Goal: Use online tool/utility

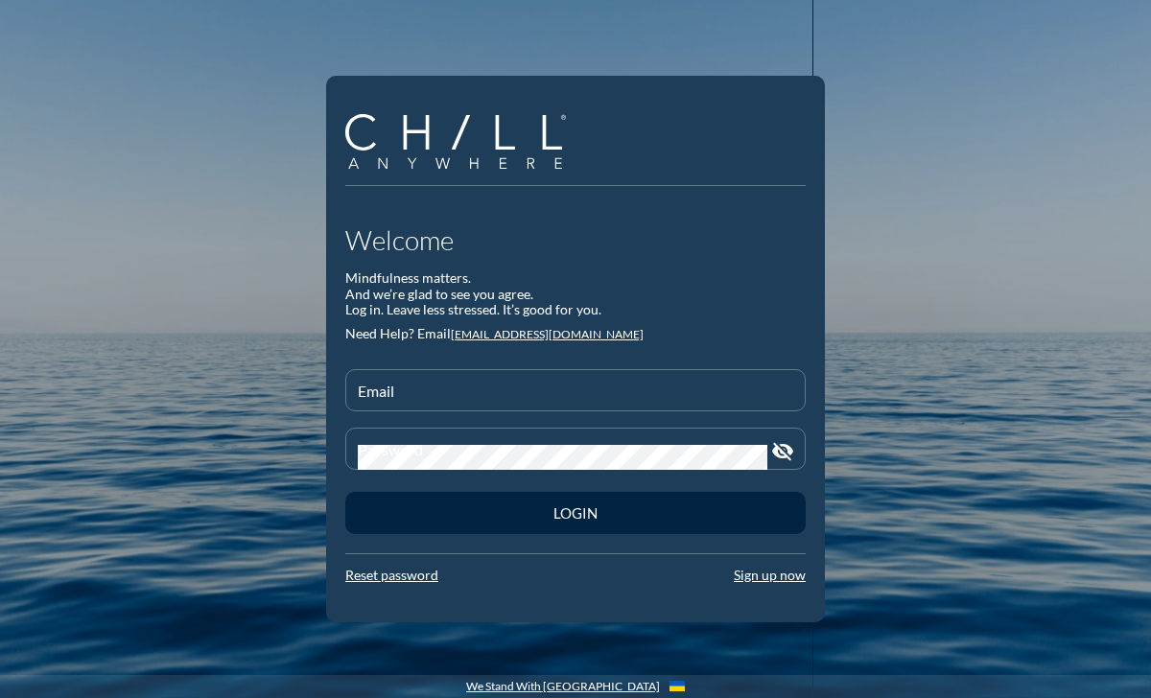
type input "[EMAIL_ADDRESS][DOMAIN_NAME]"
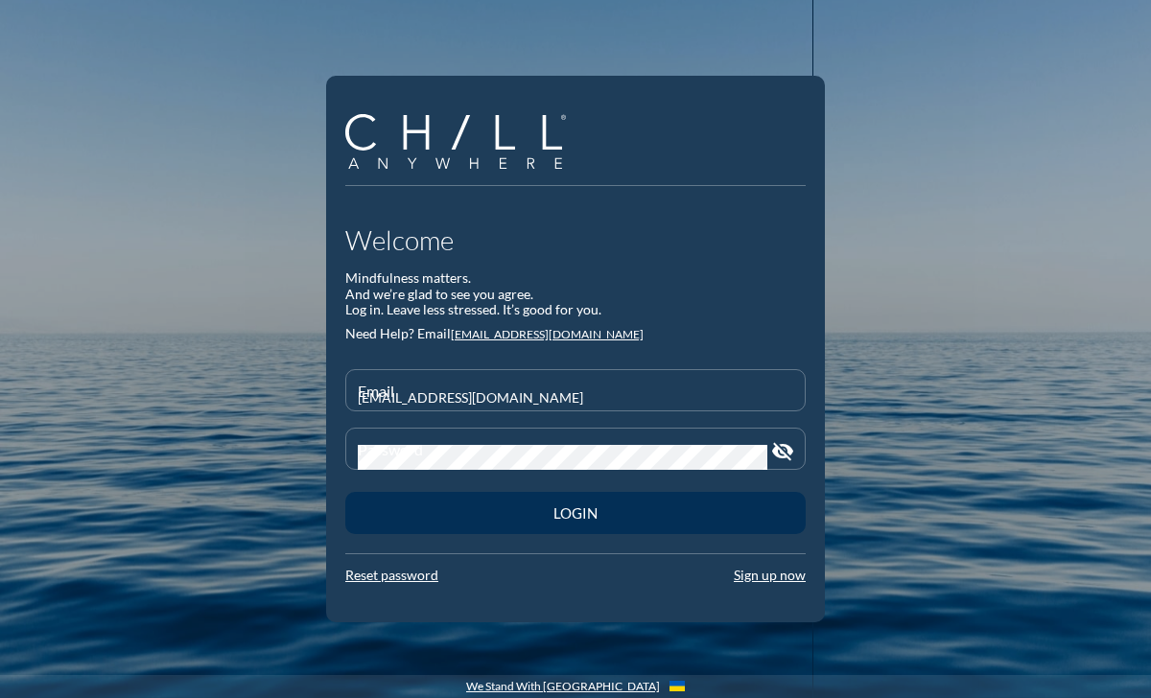
click at [652, 524] on button "Login" at bounding box center [575, 513] width 460 height 42
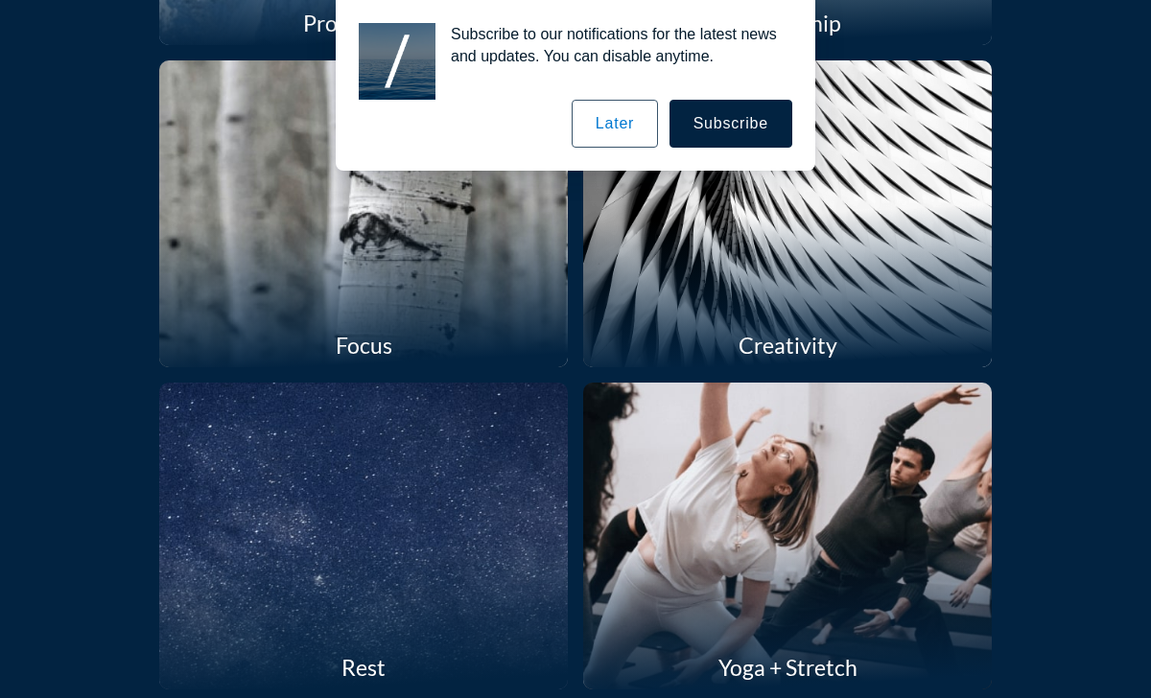
scroll to position [1392, 0]
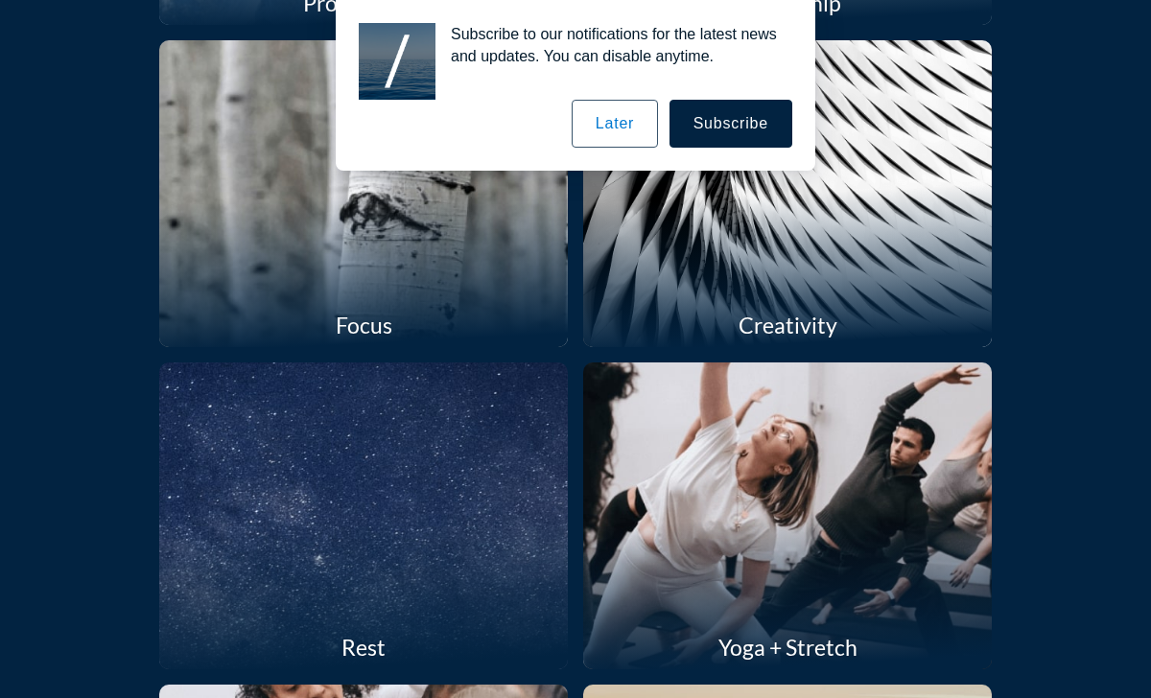
click at [635, 126] on button "Later" at bounding box center [615, 124] width 86 height 48
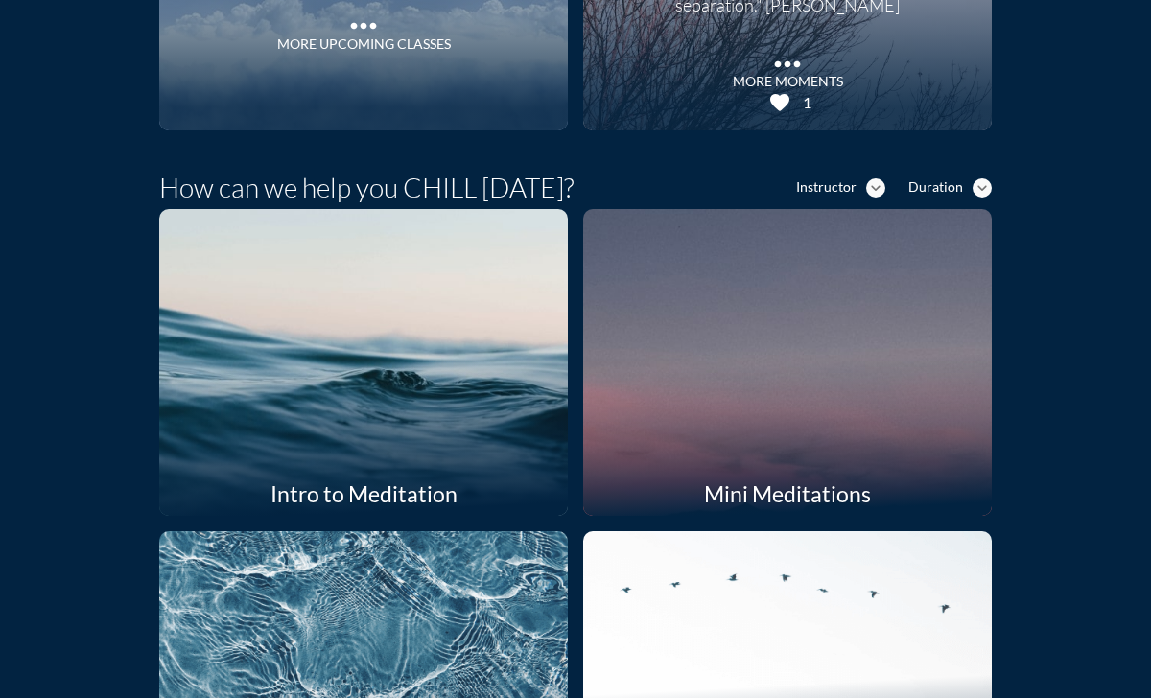
scroll to position [0, 0]
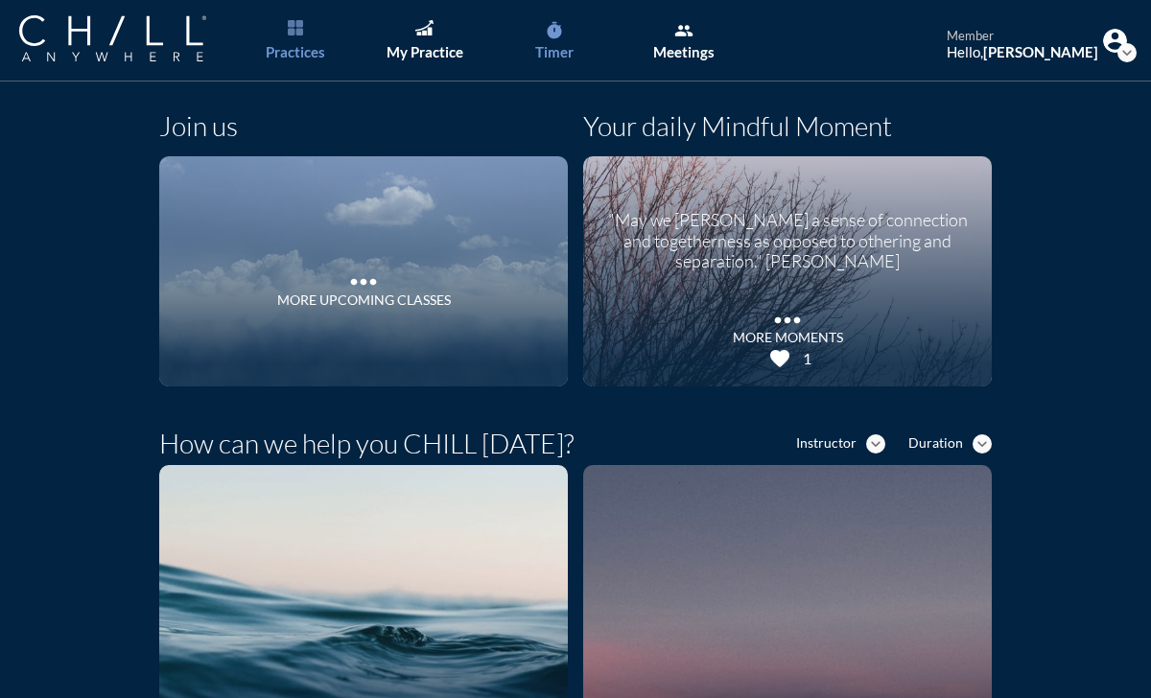
click at [570, 75] on link "timer Timer" at bounding box center [553, 41] width 101 height 82
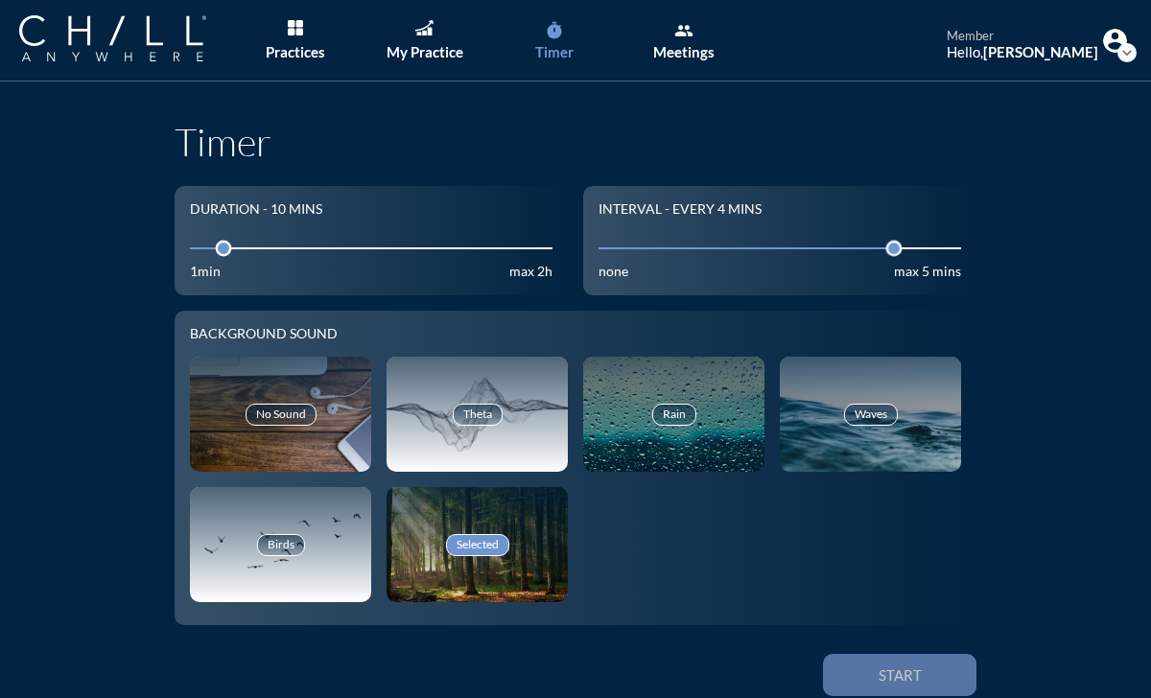
click at [905, 673] on div "Start" at bounding box center [899, 675] width 86 height 17
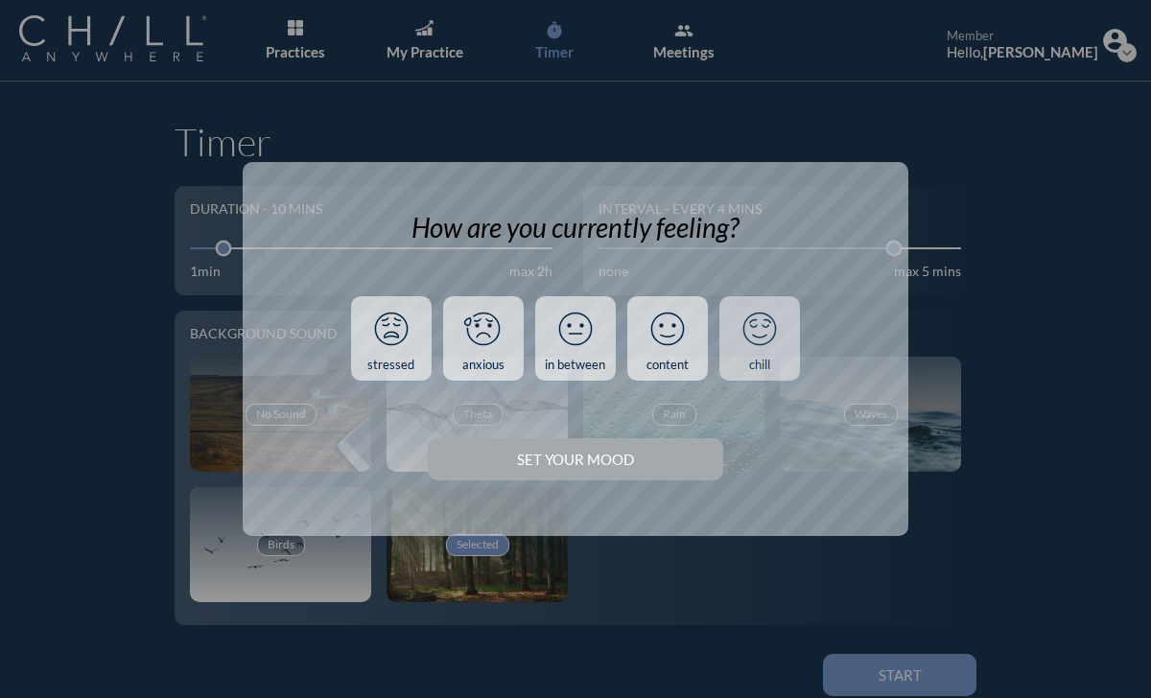
click at [773, 374] on link "chill" at bounding box center [759, 338] width 81 height 84
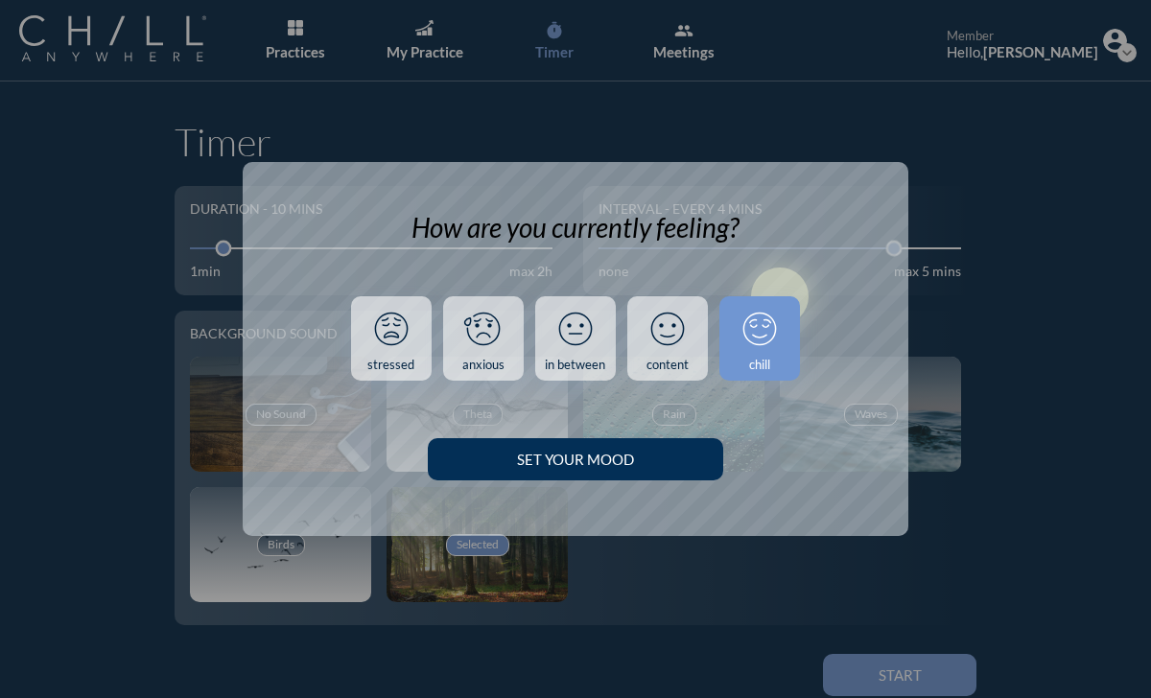
click at [593, 479] on button "Set your Mood" at bounding box center [575, 459] width 294 height 42
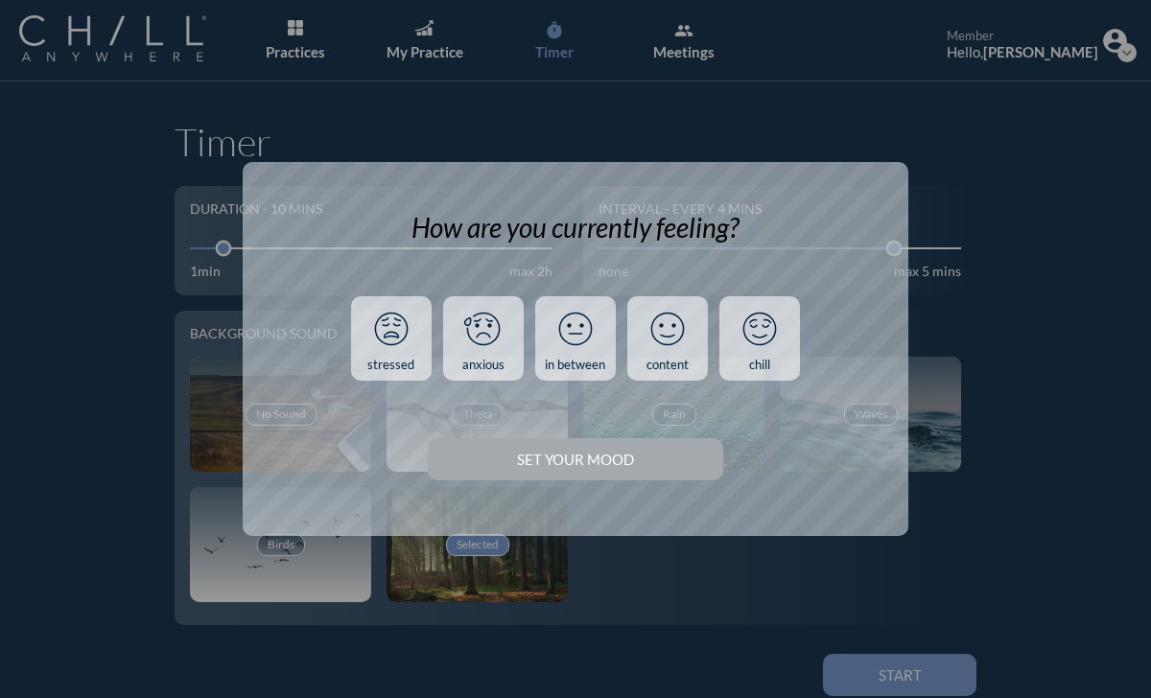
click at [638, 469] on div "Set your Mood" at bounding box center [575, 460] width 294 height 54
click at [641, 458] on div "Set your Mood" at bounding box center [575, 460] width 294 height 54
click at [768, 356] on link "chill" at bounding box center [759, 338] width 81 height 84
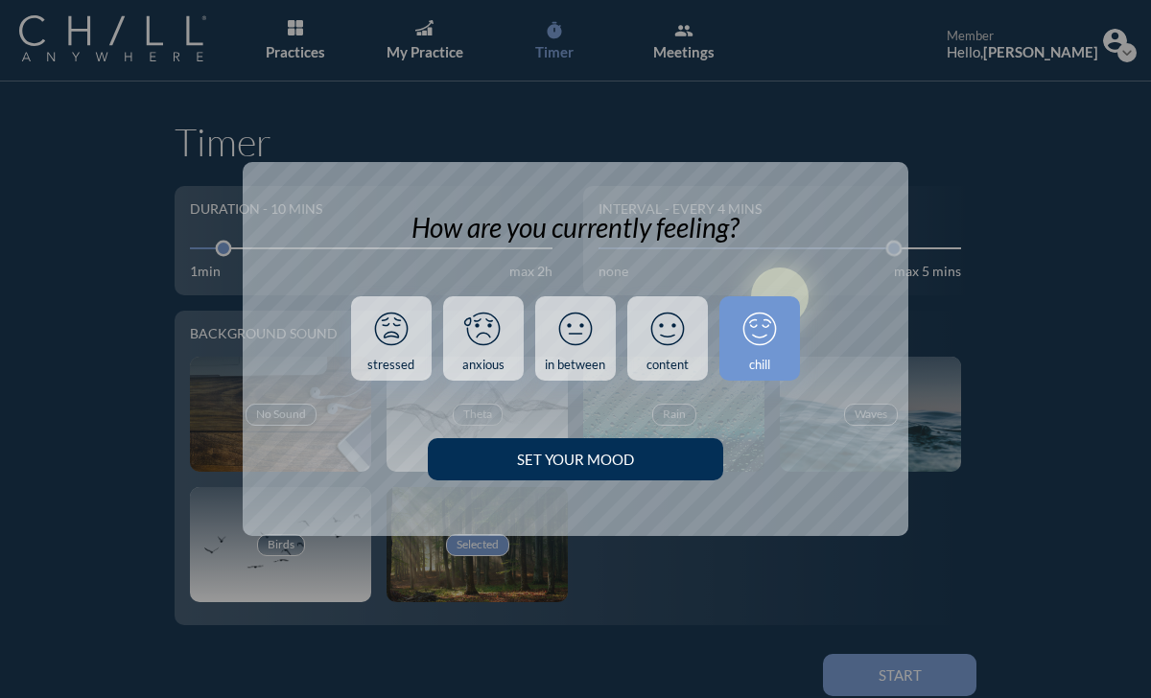
click at [676, 461] on div "Set your Mood" at bounding box center [574, 459] width 227 height 17
